Goal: Navigation & Orientation: Find specific page/section

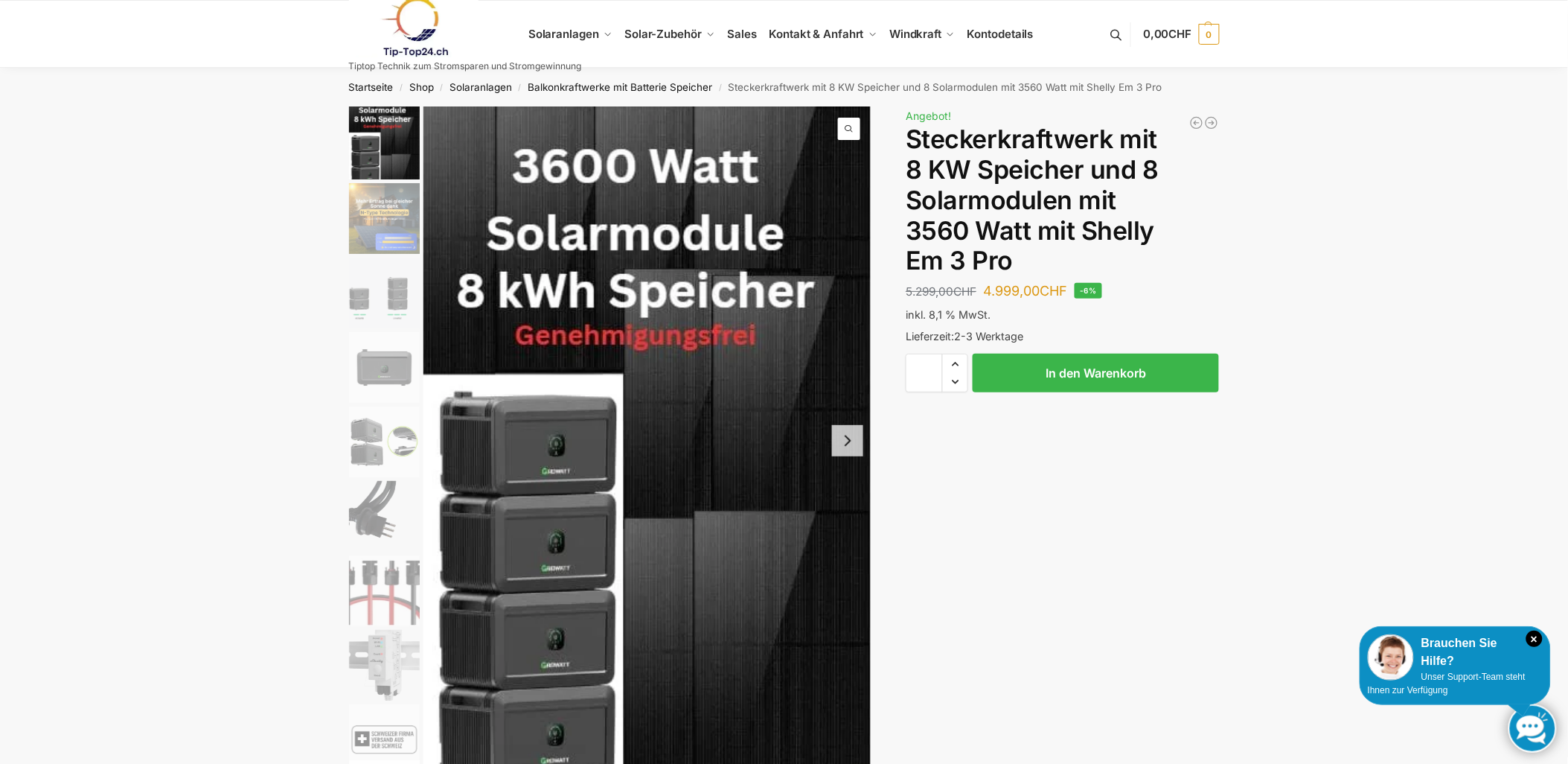
click at [1168, 568] on div "Ausverkauf wegen Sitzverlegung nach [GEOGRAPHIC_DATA] bei [GEOGRAPHIC_DATA]– nu…" at bounding box center [784, 520] width 933 height 826
click at [599, 301] on img "1 / 9" at bounding box center [647, 441] width 448 height 668
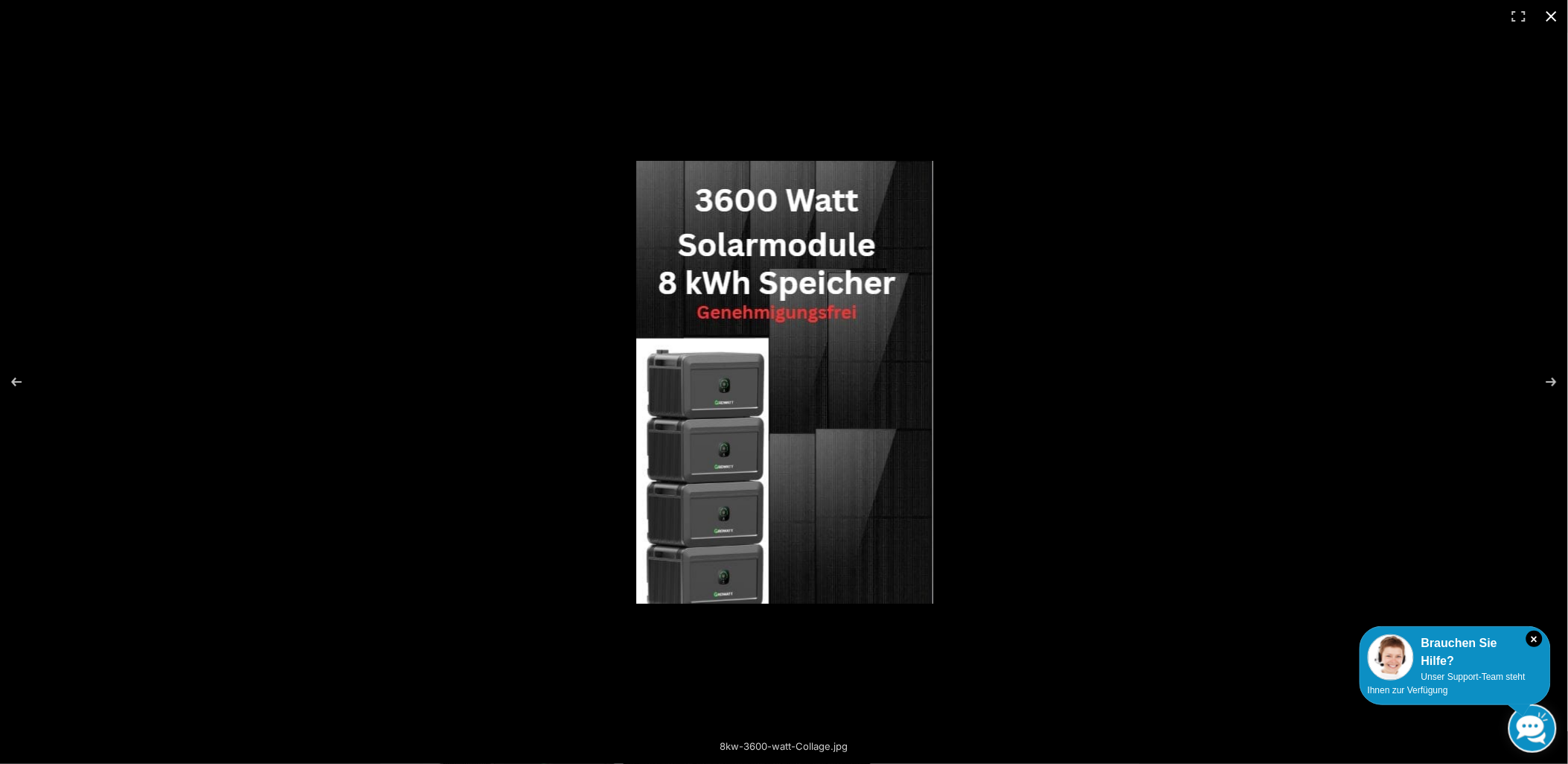
click at [1183, 239] on div at bounding box center [1132, 402] width 994 height 484
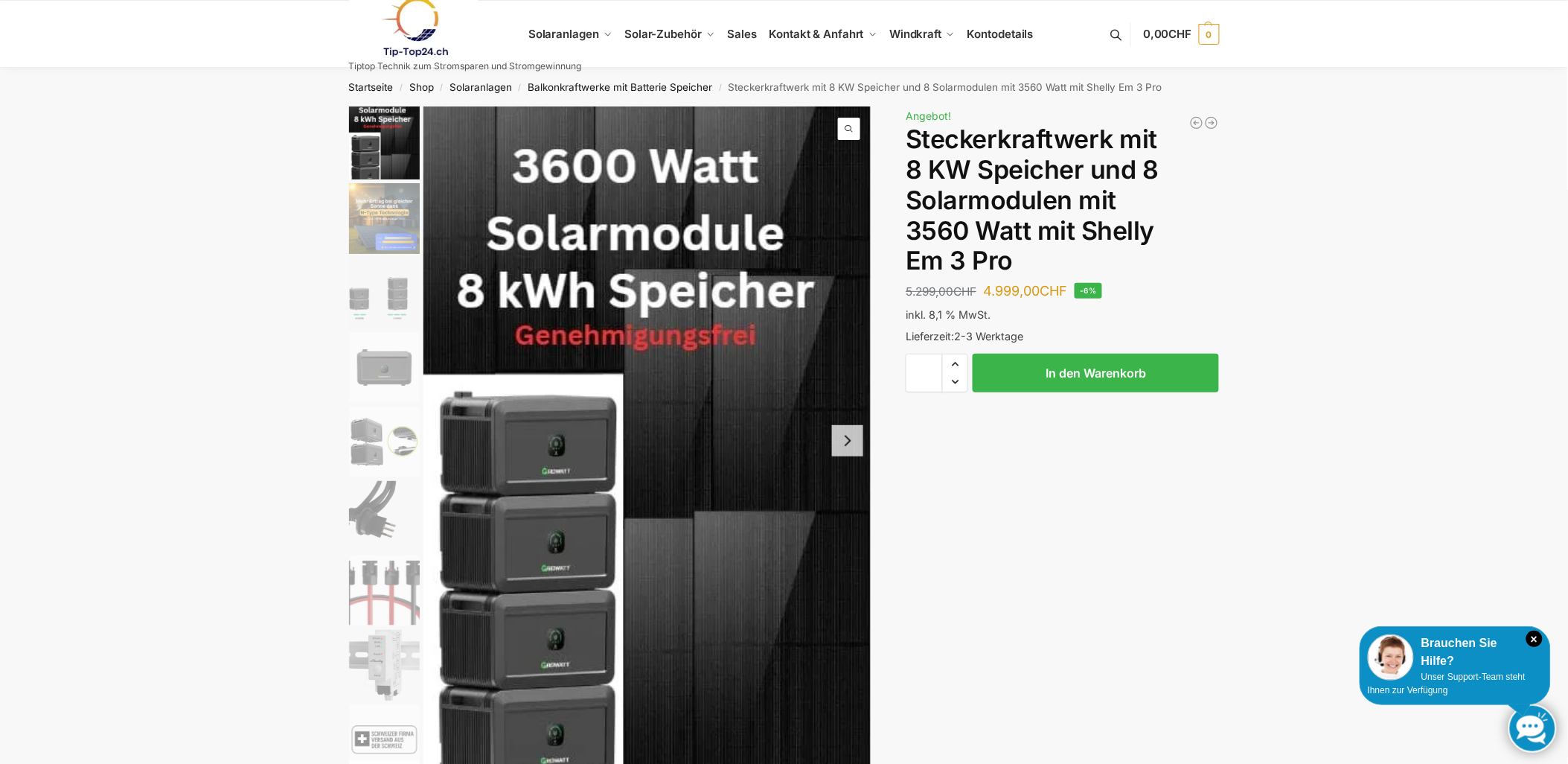
click at [391, 295] on img "3 / 9" at bounding box center [384, 292] width 71 height 71
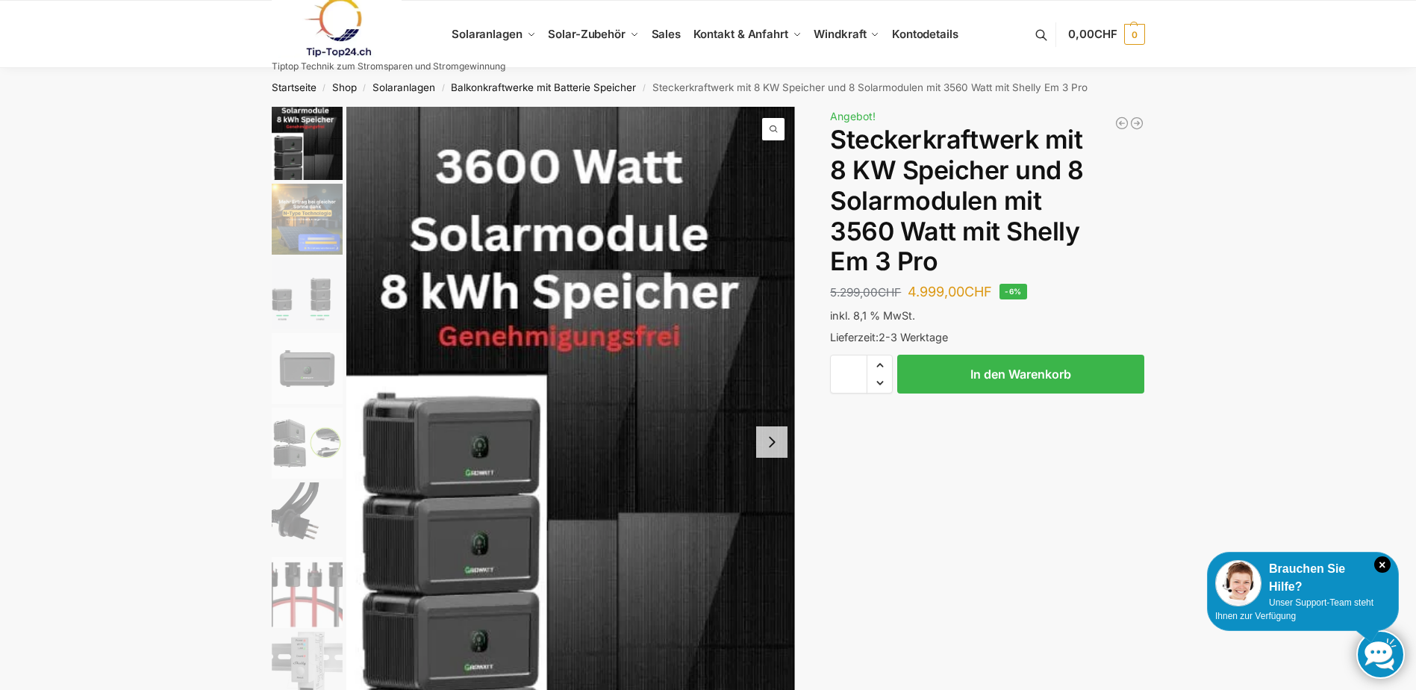
click at [314, 298] on img "3 / 9" at bounding box center [307, 293] width 71 height 71
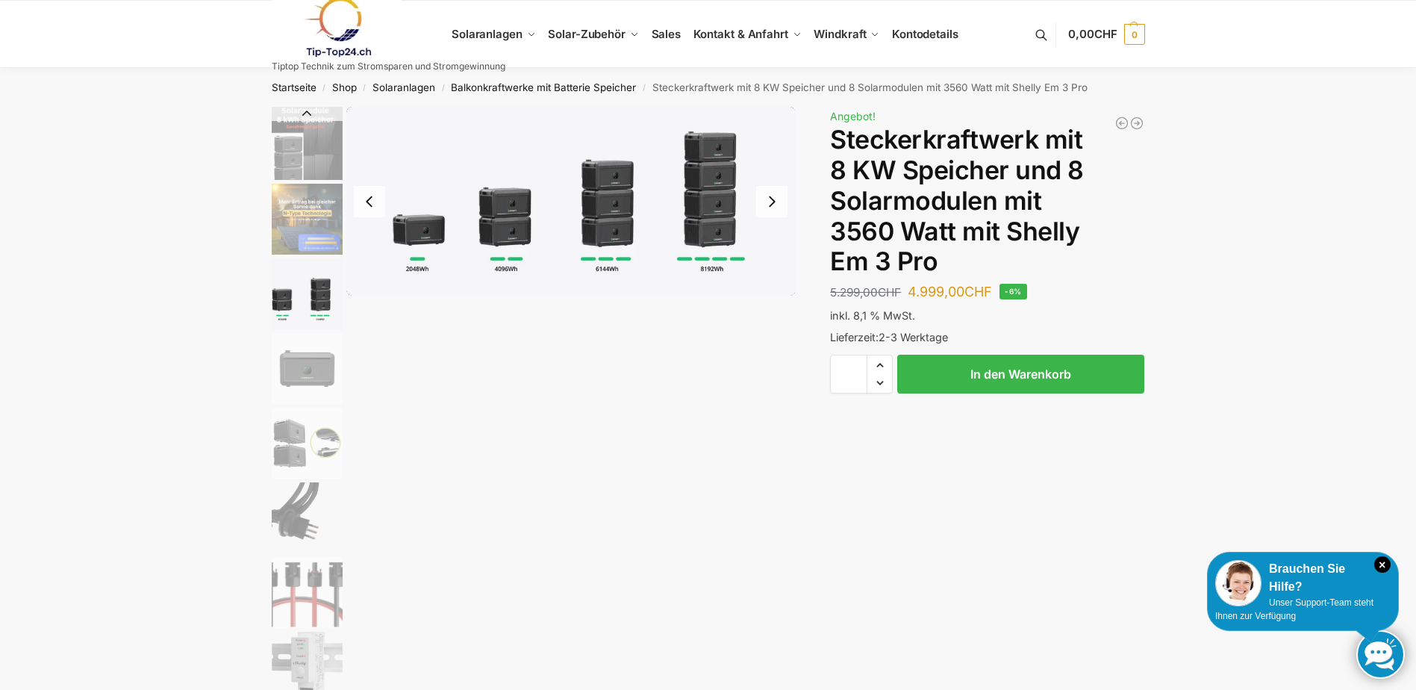
click at [319, 363] on img "4 / 9" at bounding box center [307, 368] width 71 height 71
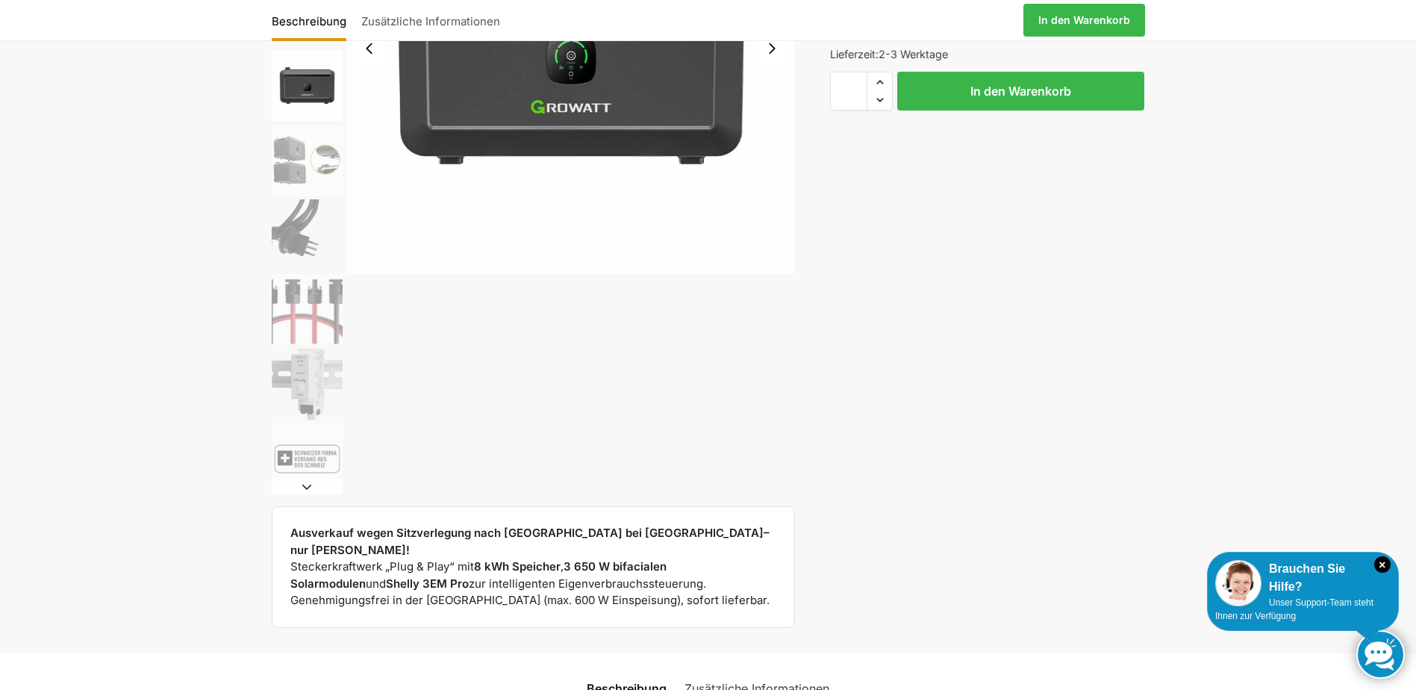
scroll to position [299, 0]
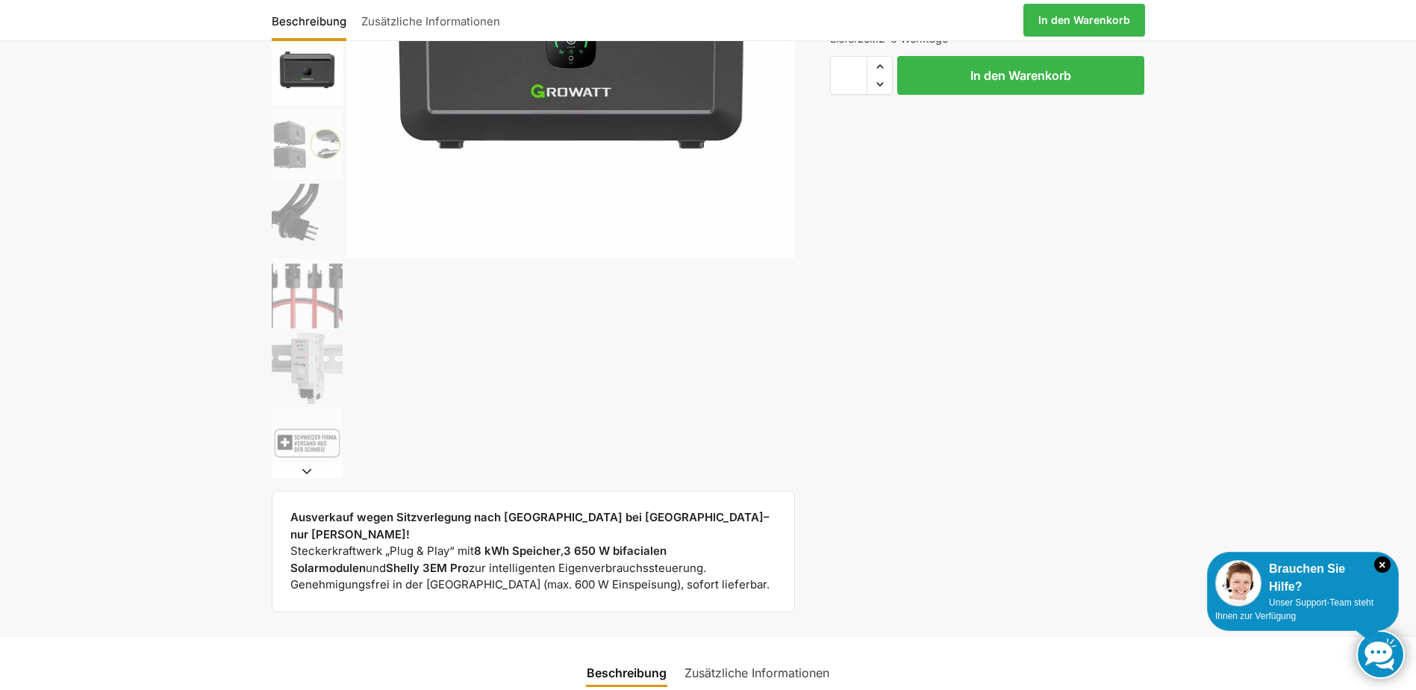
click at [305, 366] on img "8 / 9" at bounding box center [307, 368] width 71 height 71
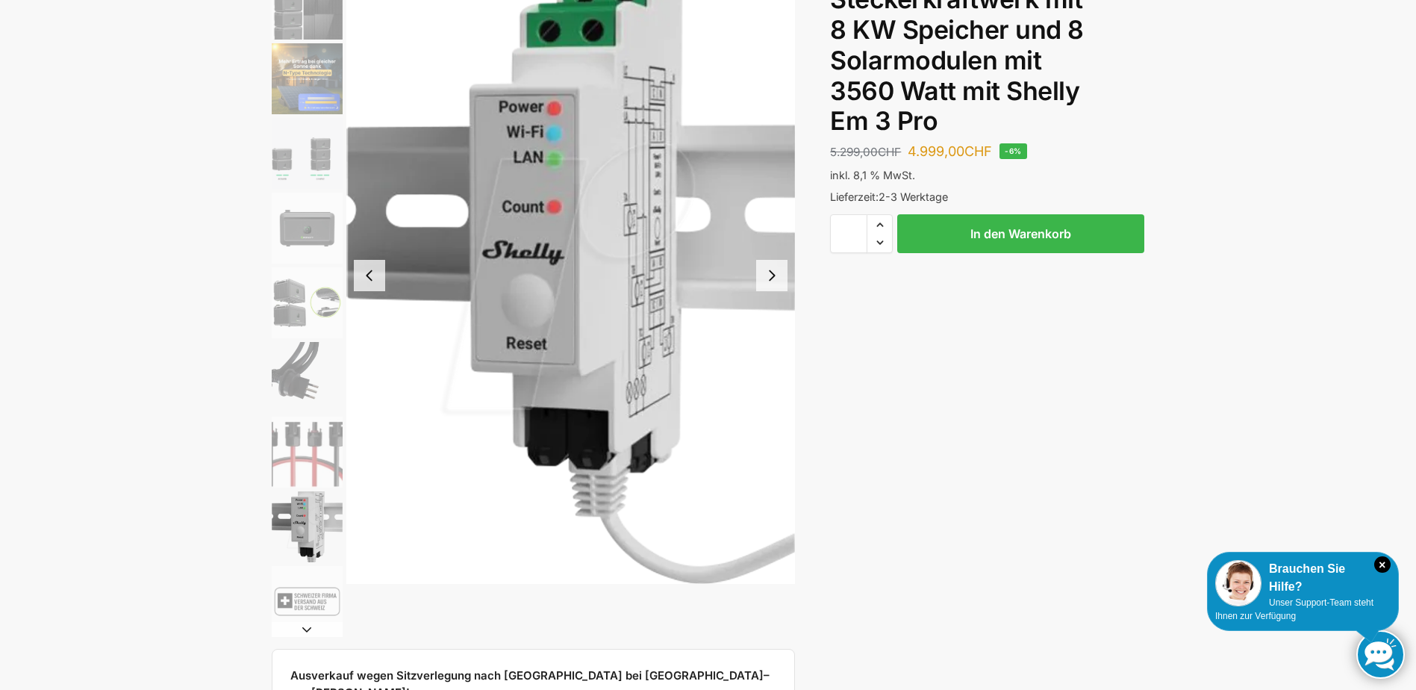
scroll to position [75, 0]
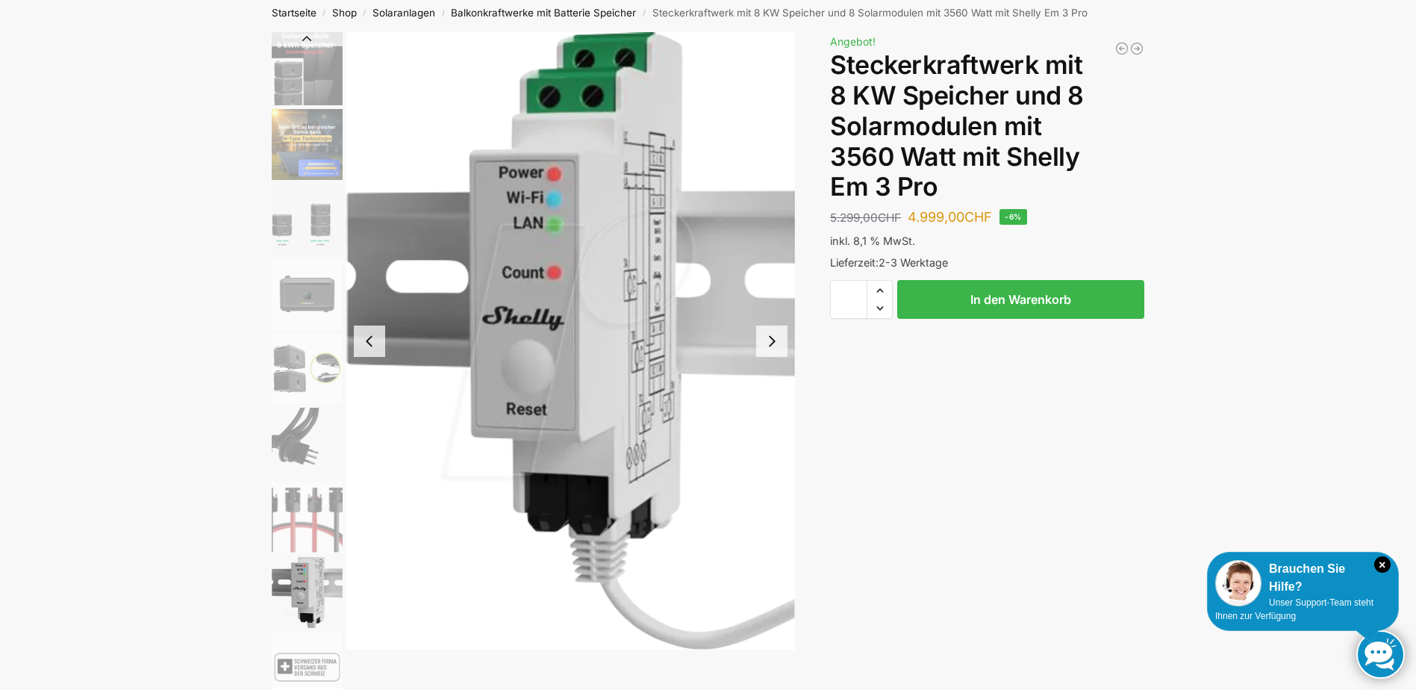
click at [305, 516] on img "7 / 9" at bounding box center [307, 517] width 71 height 71
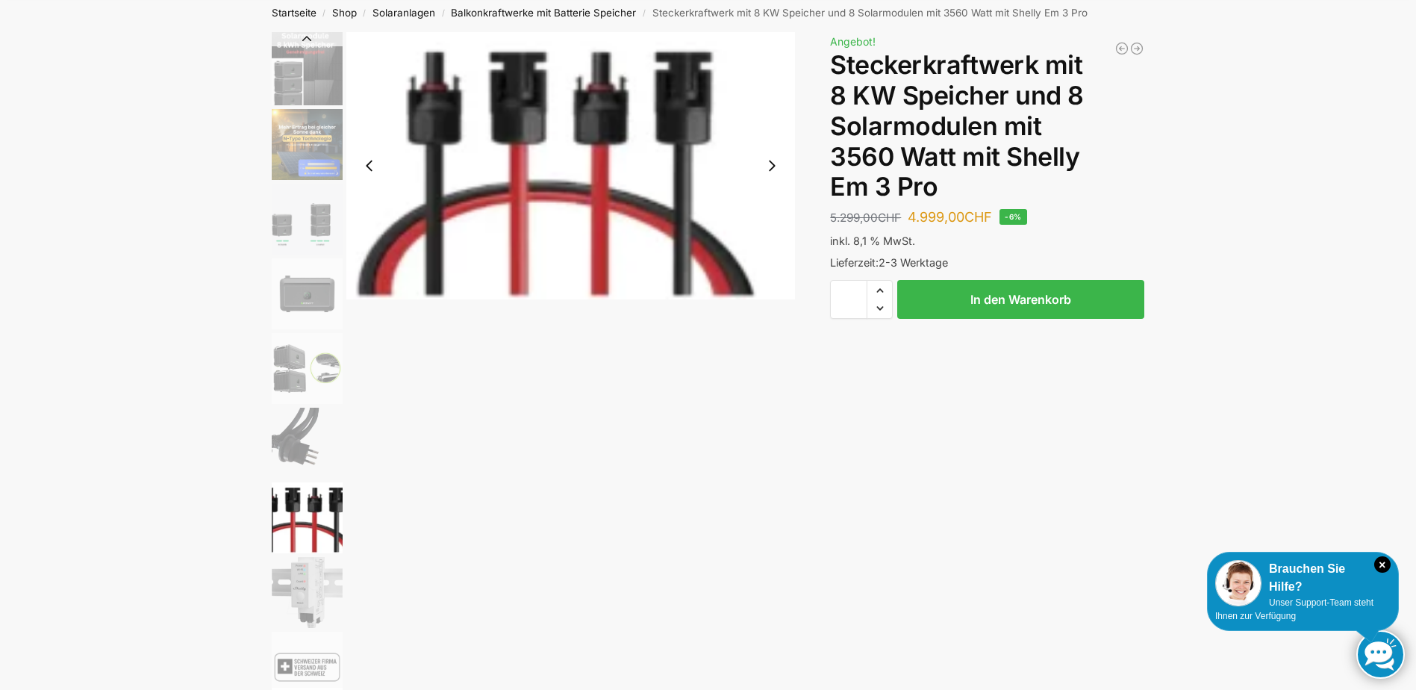
click at [308, 429] on img "6 / 9" at bounding box center [307, 443] width 71 height 71
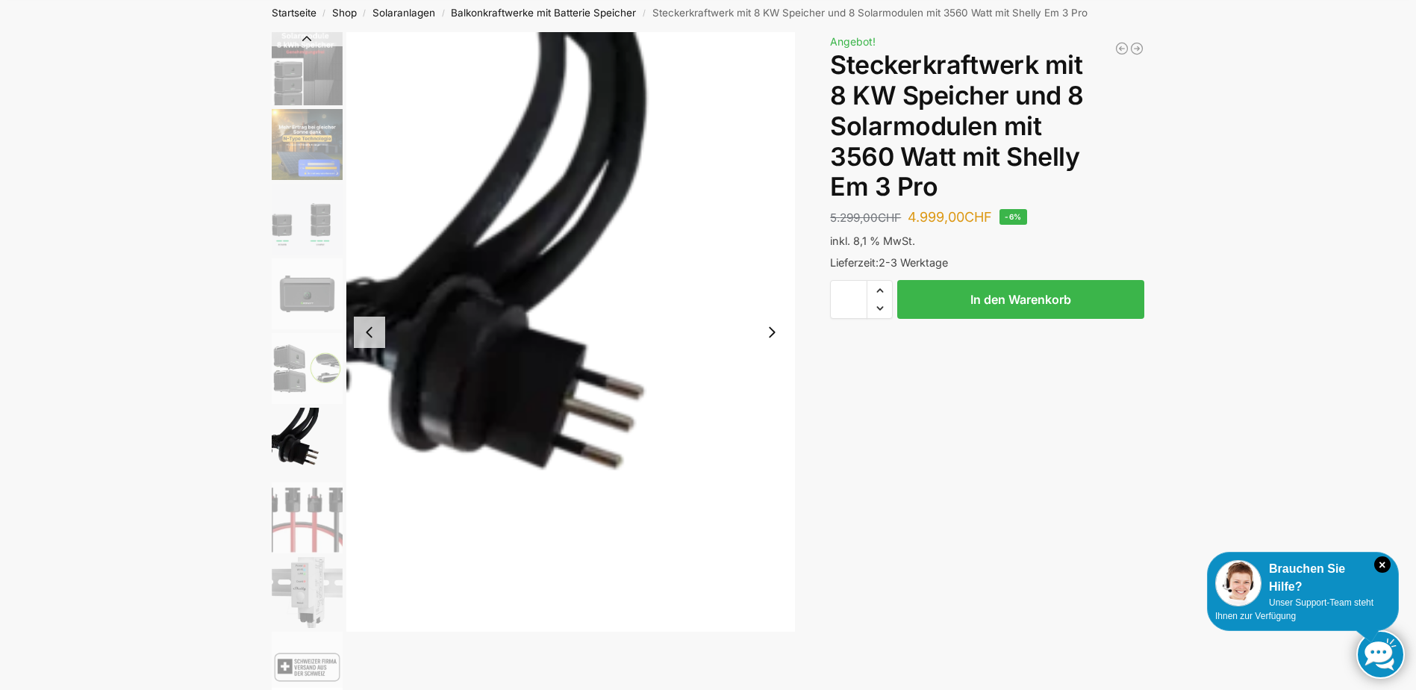
click at [304, 357] on img "5 / 9" at bounding box center [307, 368] width 71 height 71
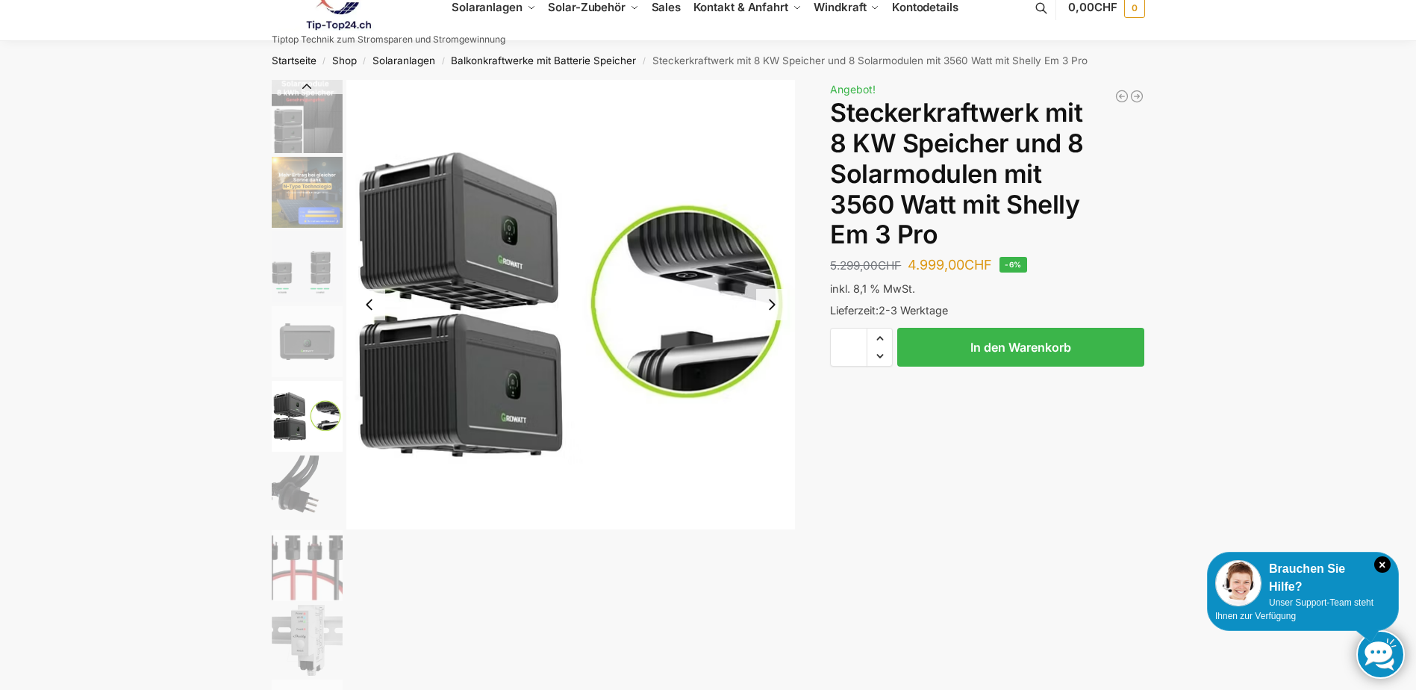
scroll to position [0, 0]
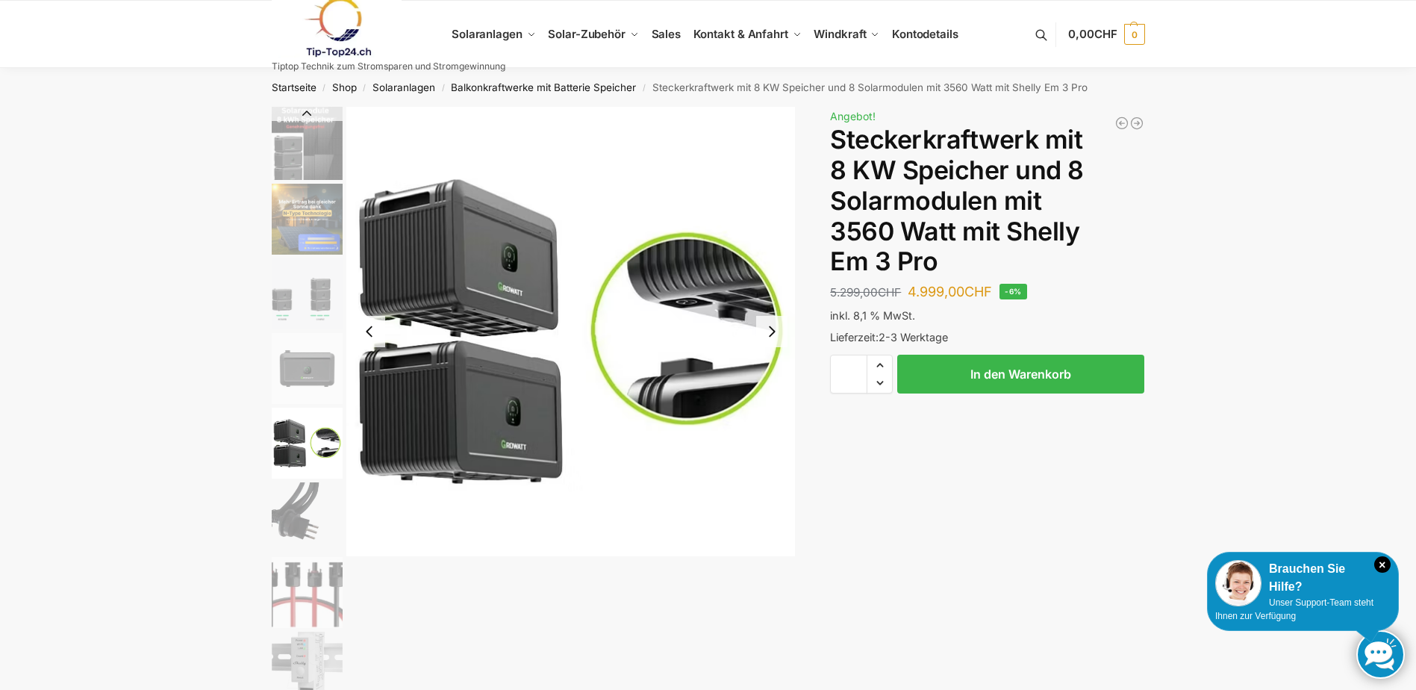
click at [314, 392] on img "4 / 9" at bounding box center [307, 368] width 71 height 71
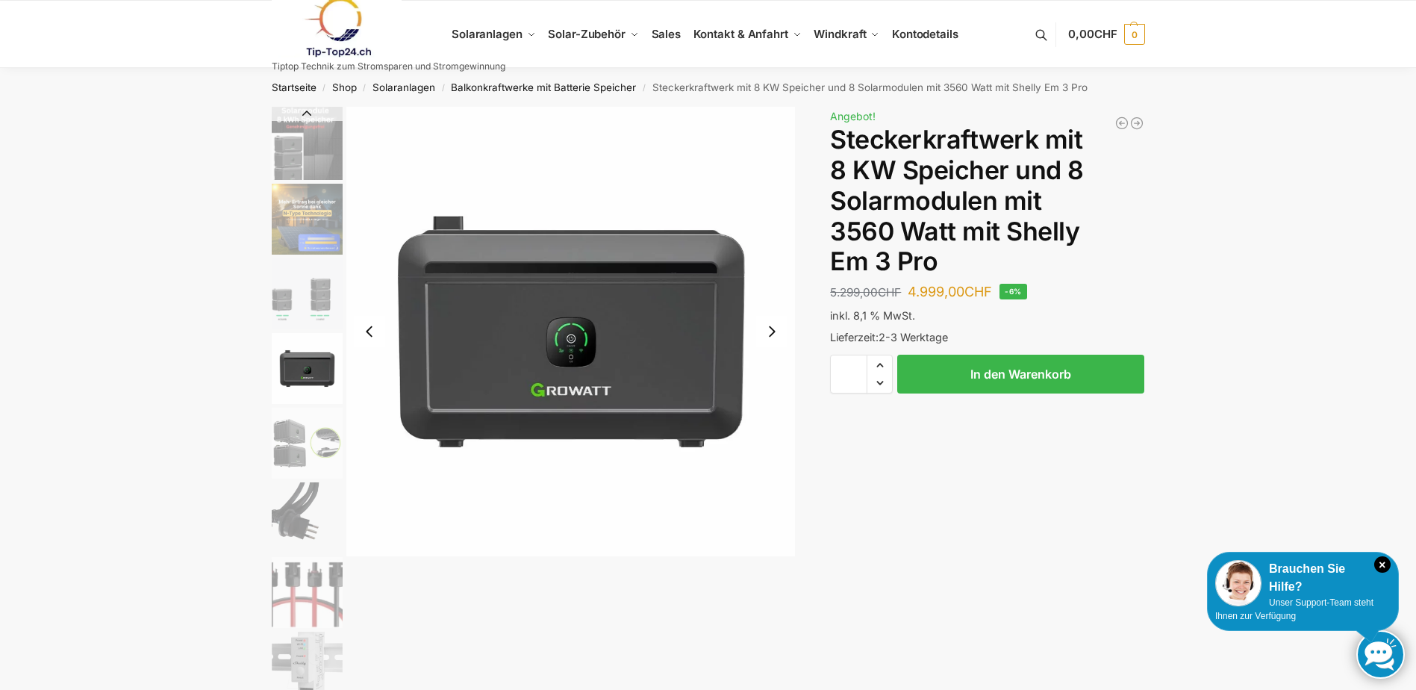
click at [560, 340] on img "4 / 9" at bounding box center [570, 331] width 449 height 449
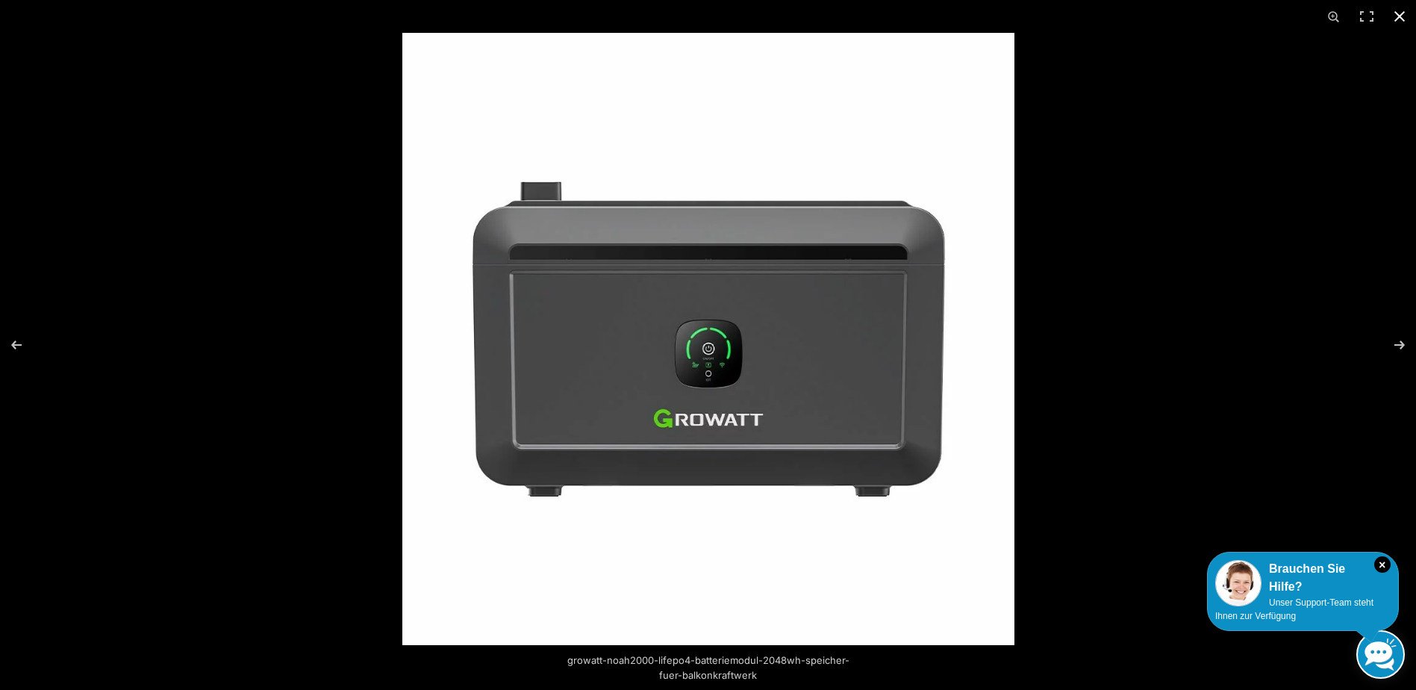
click at [1396, 13] on button "Close (Esc)" at bounding box center [1399, 16] width 33 height 33
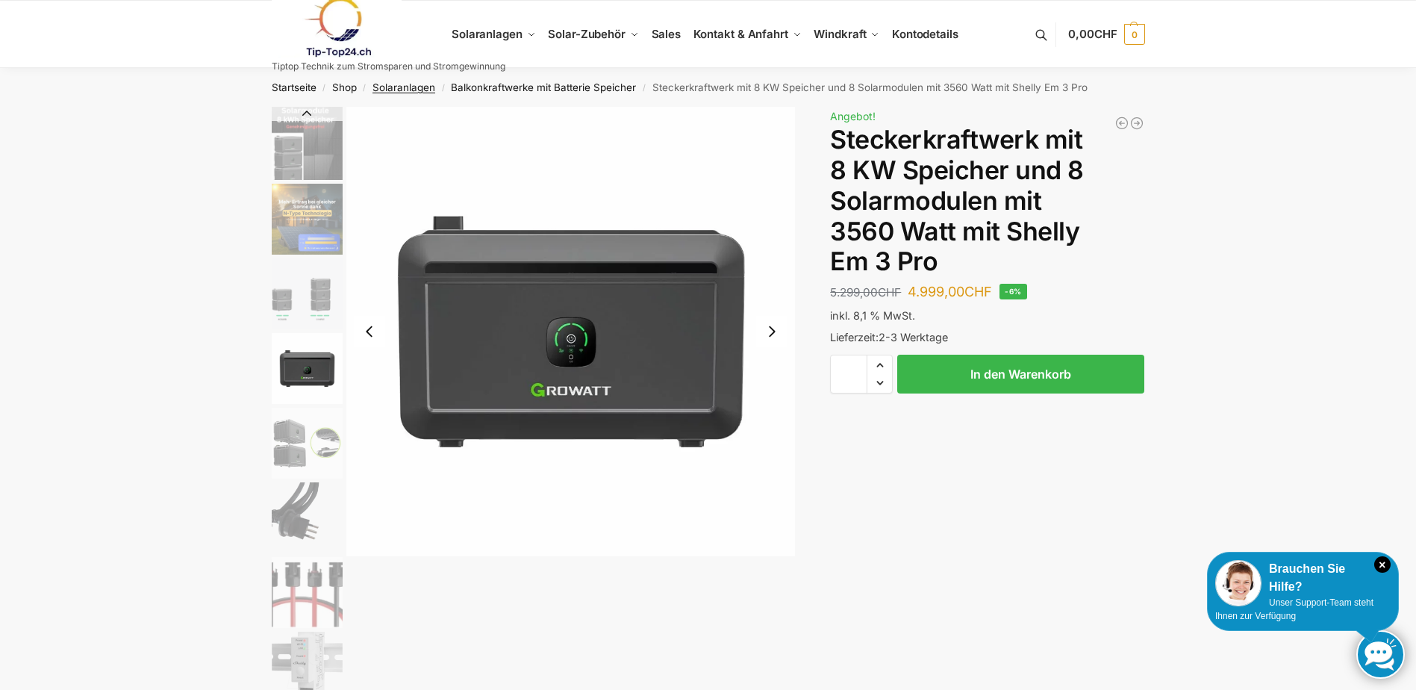
click at [400, 84] on link "Solaranlagen" at bounding box center [404, 87] width 63 height 12
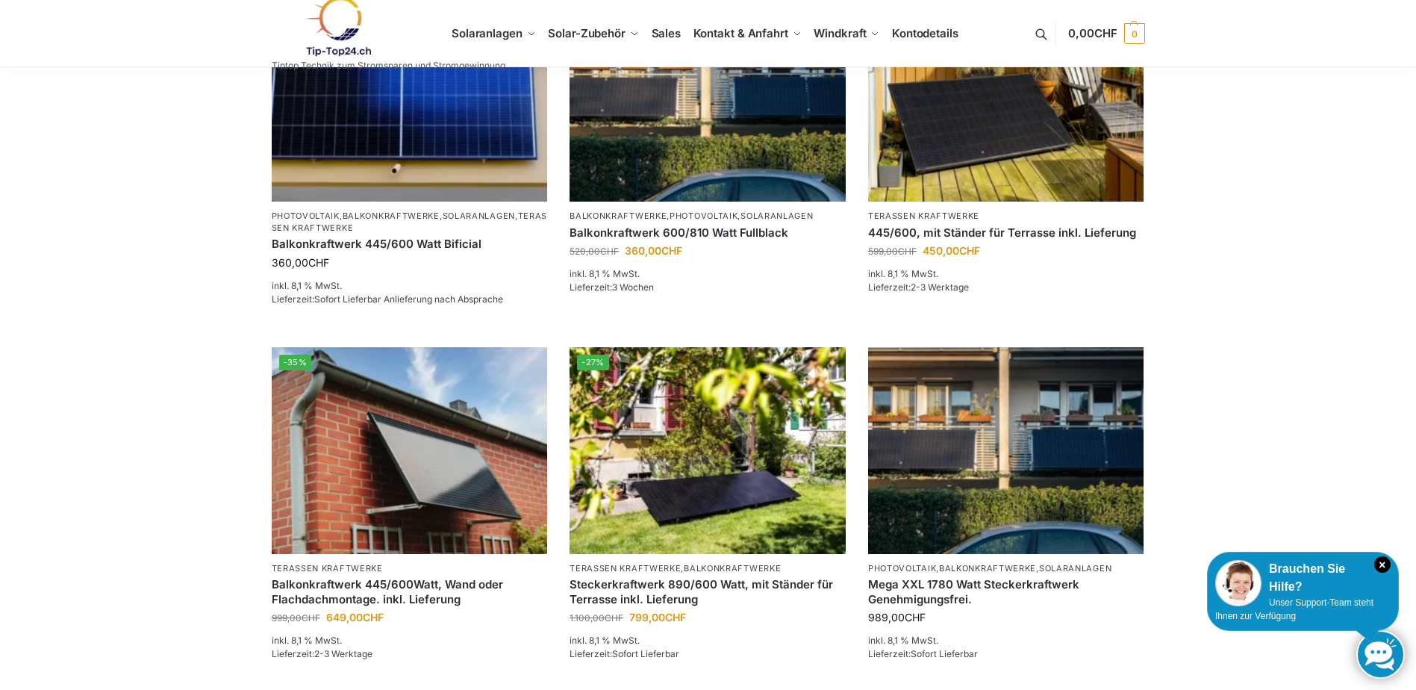
scroll to position [896, 0]
